Goal: Task Accomplishment & Management: Use online tool/utility

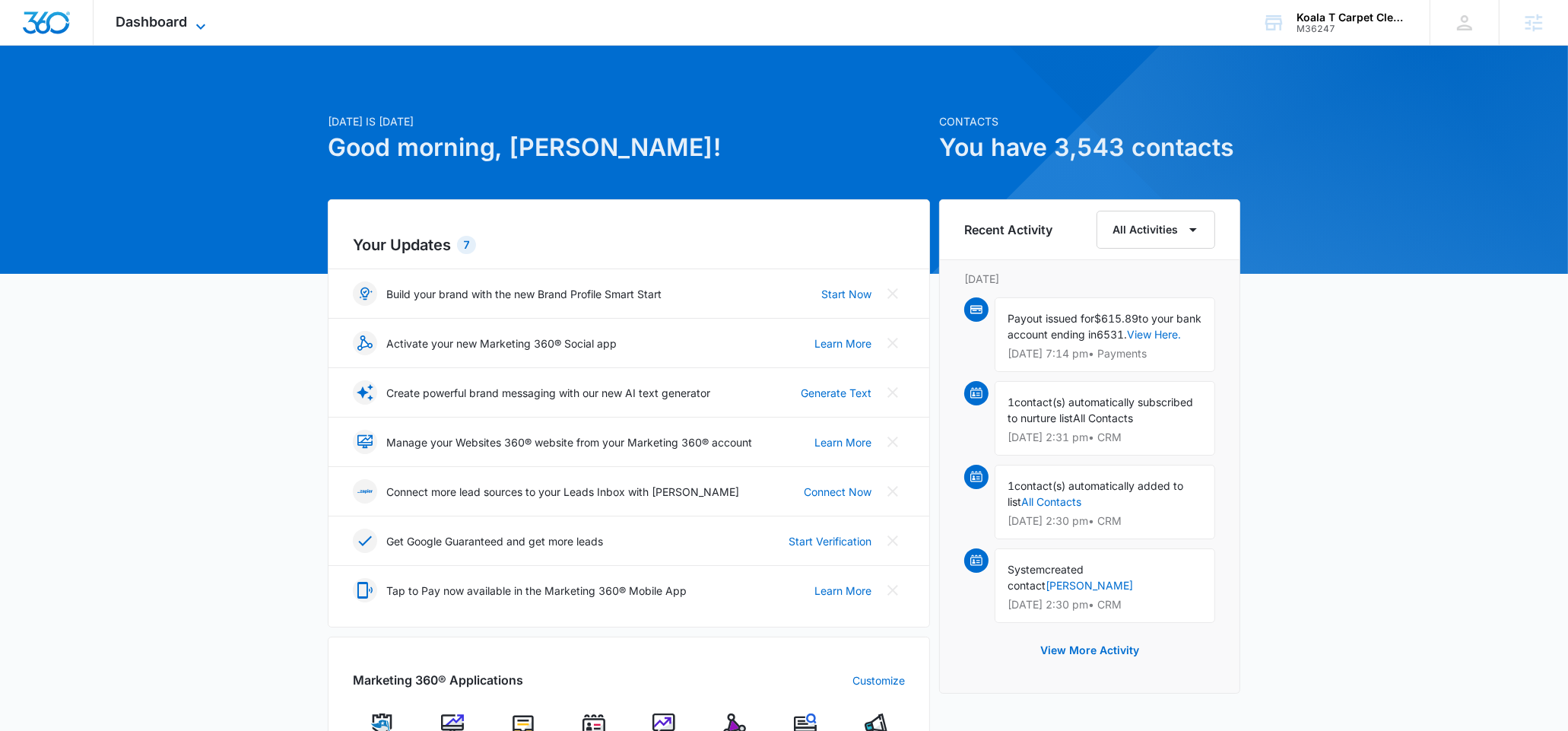
click at [162, 18] on span "Dashboard" at bounding box center [152, 22] width 71 height 16
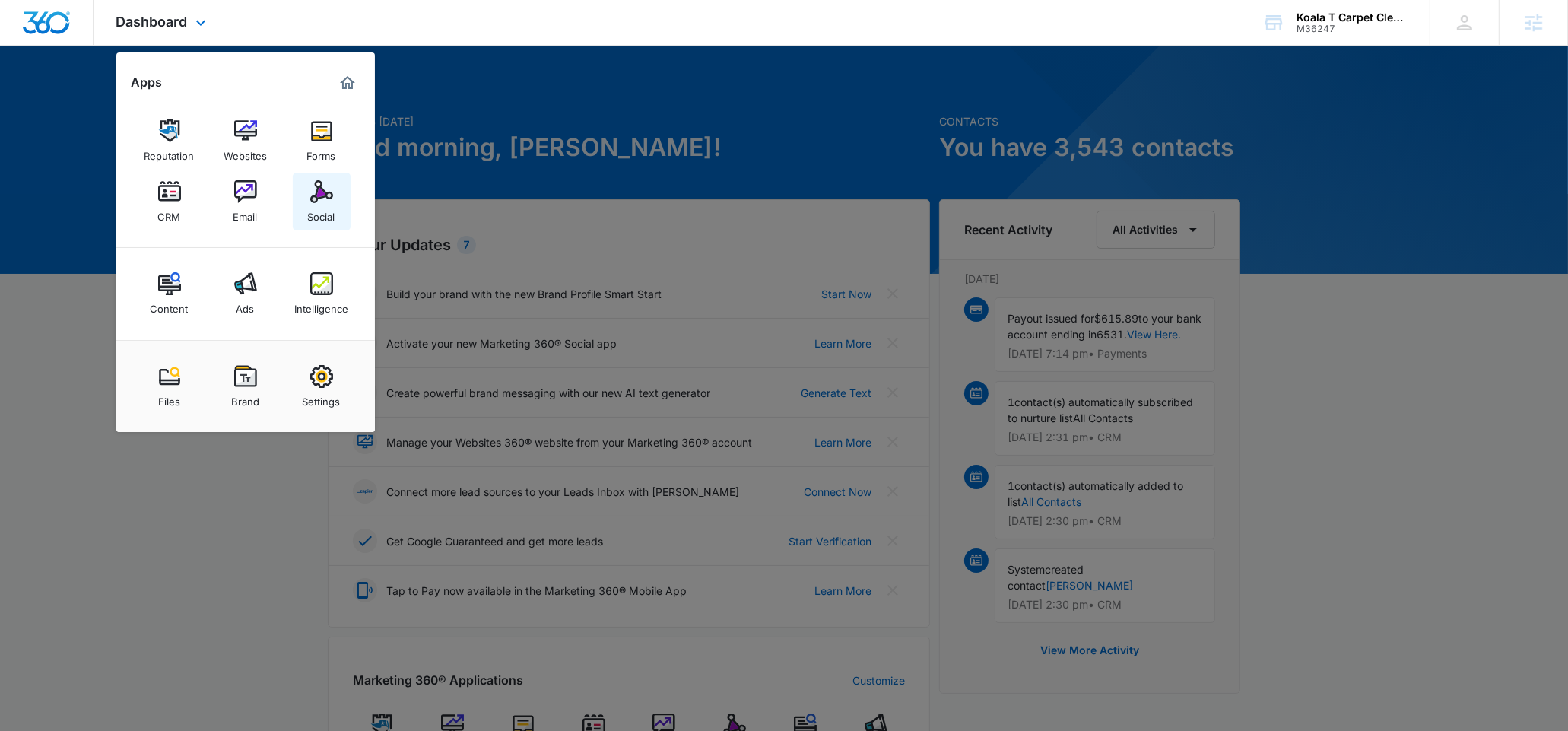
click at [333, 209] on div "Social" at bounding box center [322, 213] width 28 height 19
